Goal: Information Seeking & Learning: Learn about a topic

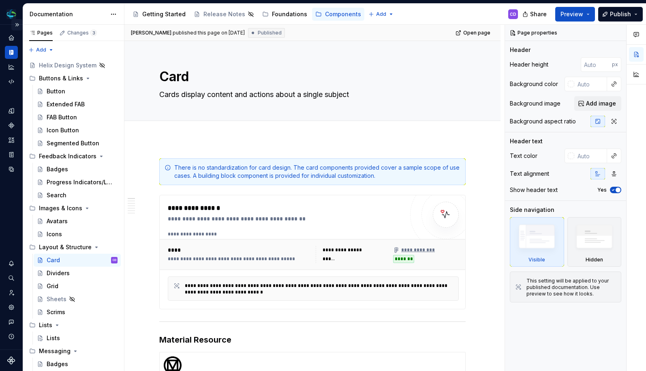
click at [17, 26] on button "Expand sidebar" at bounding box center [16, 24] width 11 height 11
type textarea "*"
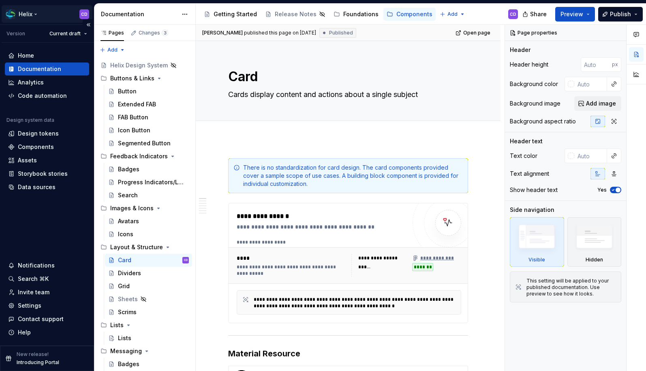
click at [34, 13] on html "Helix CD Version Current draft Home Documentation Analytics Code automation Des…" at bounding box center [323, 185] width 646 height 371
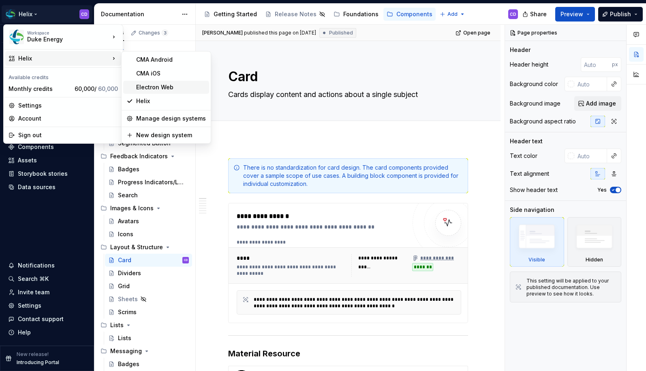
click at [164, 84] on div "Electron Web" at bounding box center [171, 87] width 70 height 8
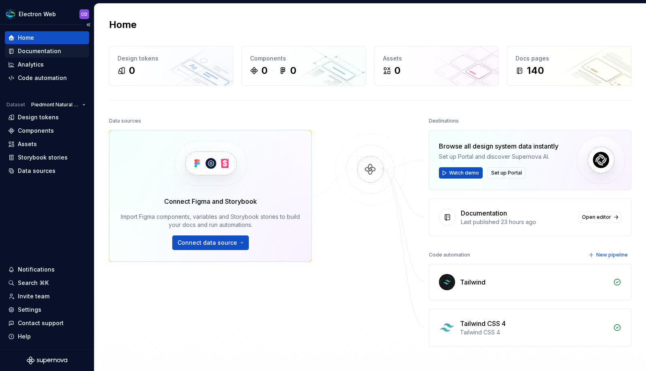
click at [50, 52] on div "Documentation" at bounding box center [39, 51] width 43 height 8
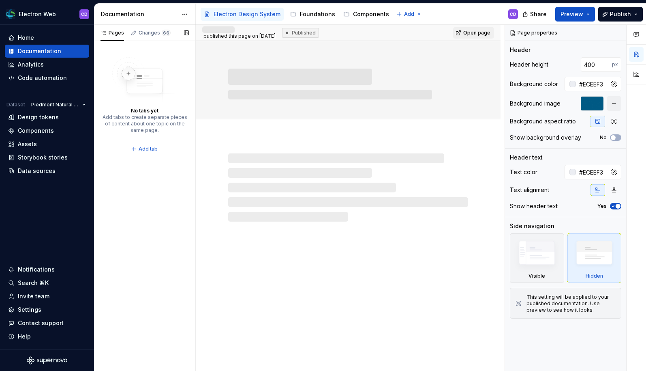
type input "#ECEEF3"
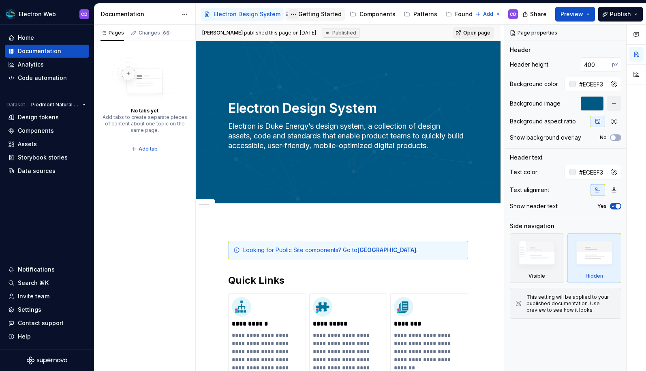
click at [293, 16] on button "Page tree" at bounding box center [294, 14] width 10 height 10
click at [327, 15] on html "Electron Web CD Home Documentation Analytics Code automation Dataset Piedmont N…" at bounding box center [323, 185] width 646 height 371
click at [319, 14] on div "Getting Started" at bounding box center [319, 14] width 43 height 8
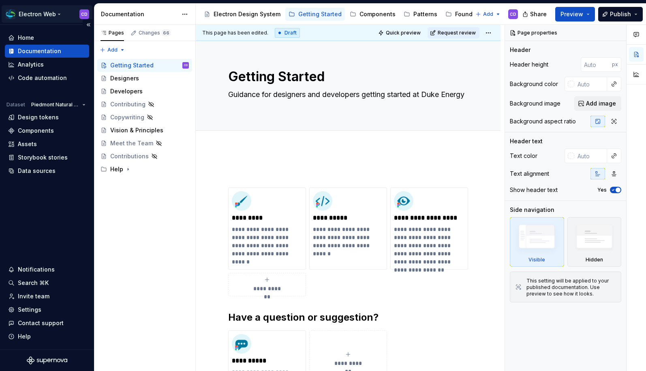
click at [57, 14] on html "Electron Web CD Home Documentation Analytics Code automation Dataset Piedmont N…" at bounding box center [323, 185] width 646 height 371
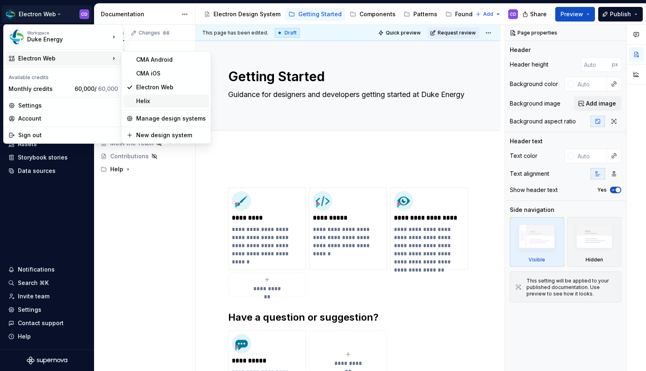
click at [150, 98] on div "Helix" at bounding box center [171, 101] width 70 height 8
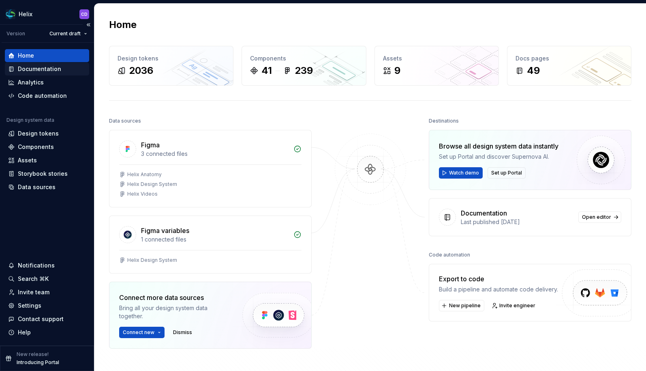
click at [52, 68] on div "Documentation" at bounding box center [39, 69] width 43 height 8
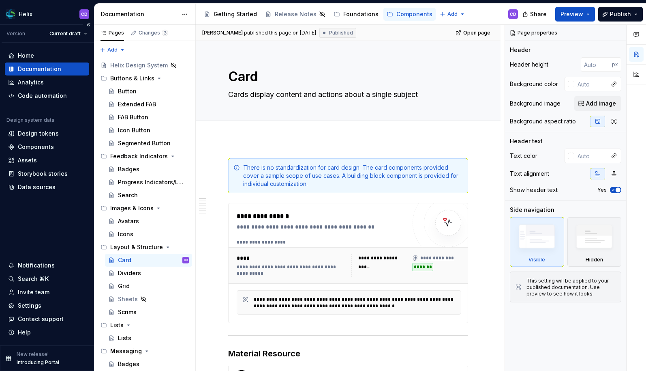
type textarea "*"
